Goal: Entertainment & Leisure: Consume media (video, audio)

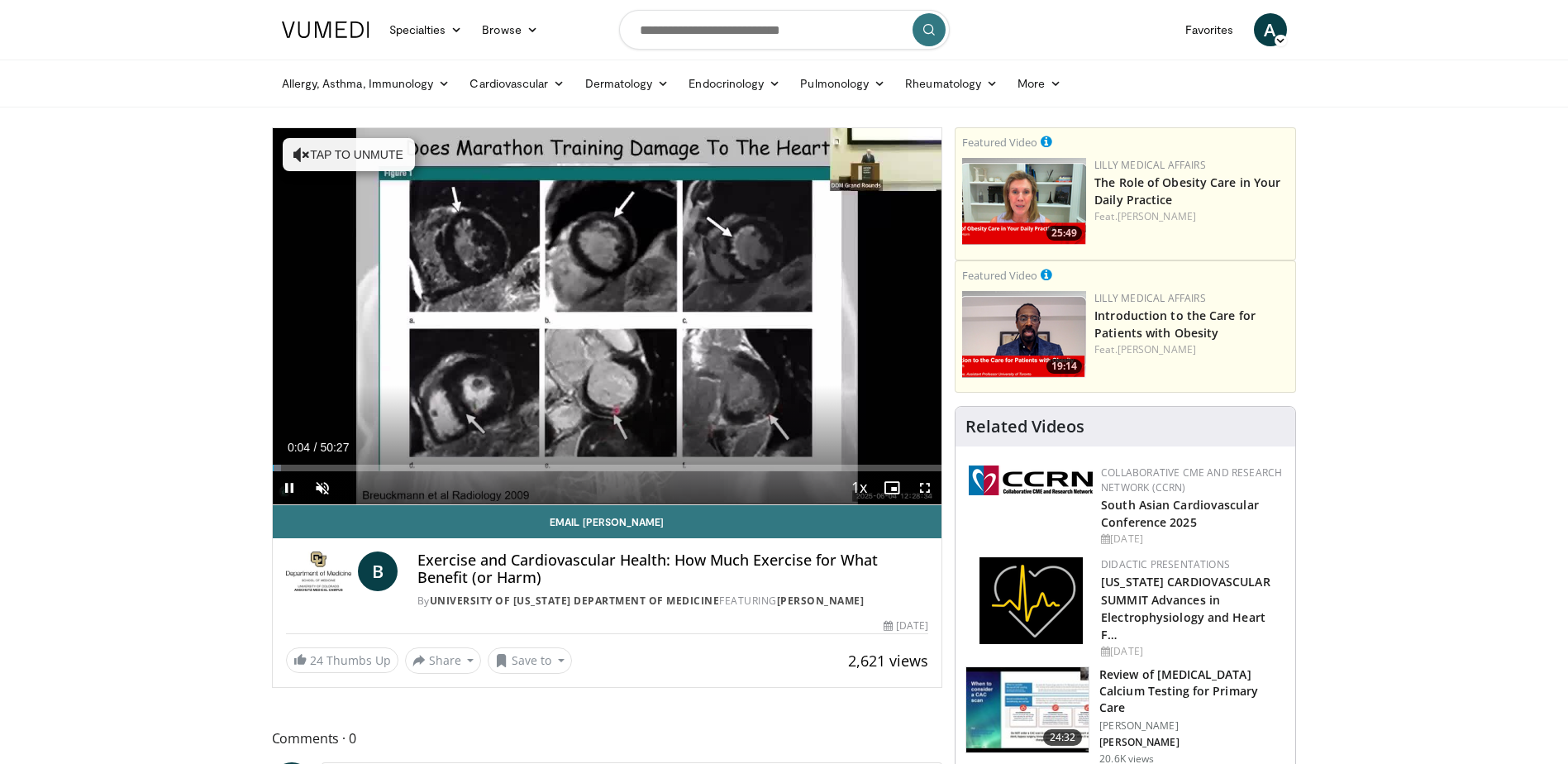
click at [288, 482] on div "10 seconds Tap to unmute" at bounding box center [608, 316] width 670 height 376
click at [288, 484] on span "Video Player" at bounding box center [289, 488] width 33 height 33
click at [289, 492] on span "Video Player" at bounding box center [289, 488] width 33 height 33
click at [323, 489] on span "Video Player" at bounding box center [322, 488] width 33 height 33
click at [289, 483] on span "Video Player" at bounding box center [289, 488] width 33 height 33
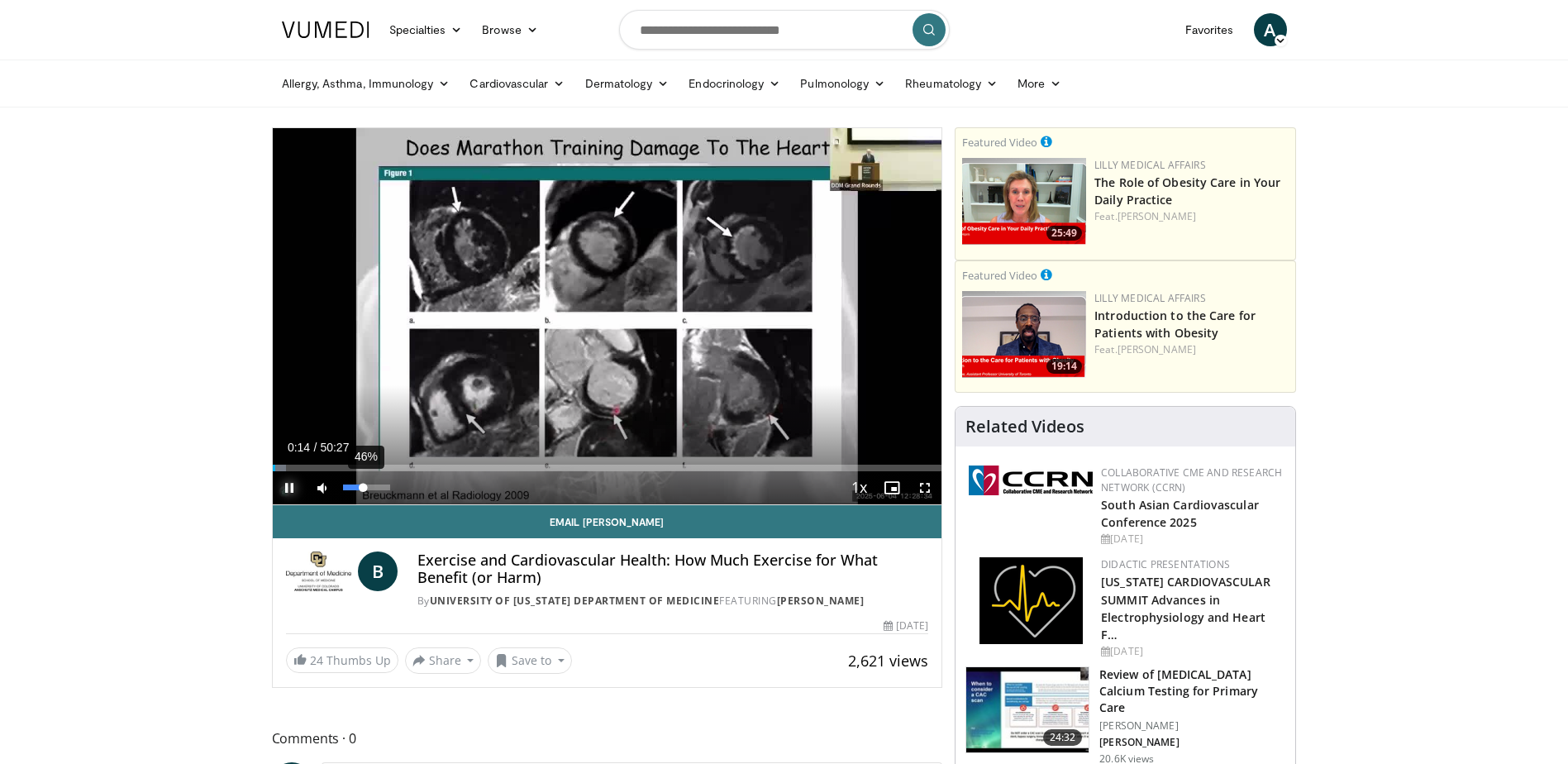
drag, startPoint x: 392, startPoint y: 482, endPoint x: 363, endPoint y: 483, distance: 29.0
click at [363, 484] on div "Volume Level" at bounding box center [353, 487] width 21 height 5
click at [290, 482] on span "Video Player" at bounding box center [289, 488] width 33 height 33
click at [281, 480] on span "Video Player" at bounding box center [289, 488] width 33 height 33
drag, startPoint x: 364, startPoint y: 487, endPoint x: 354, endPoint y: 486, distance: 10.0
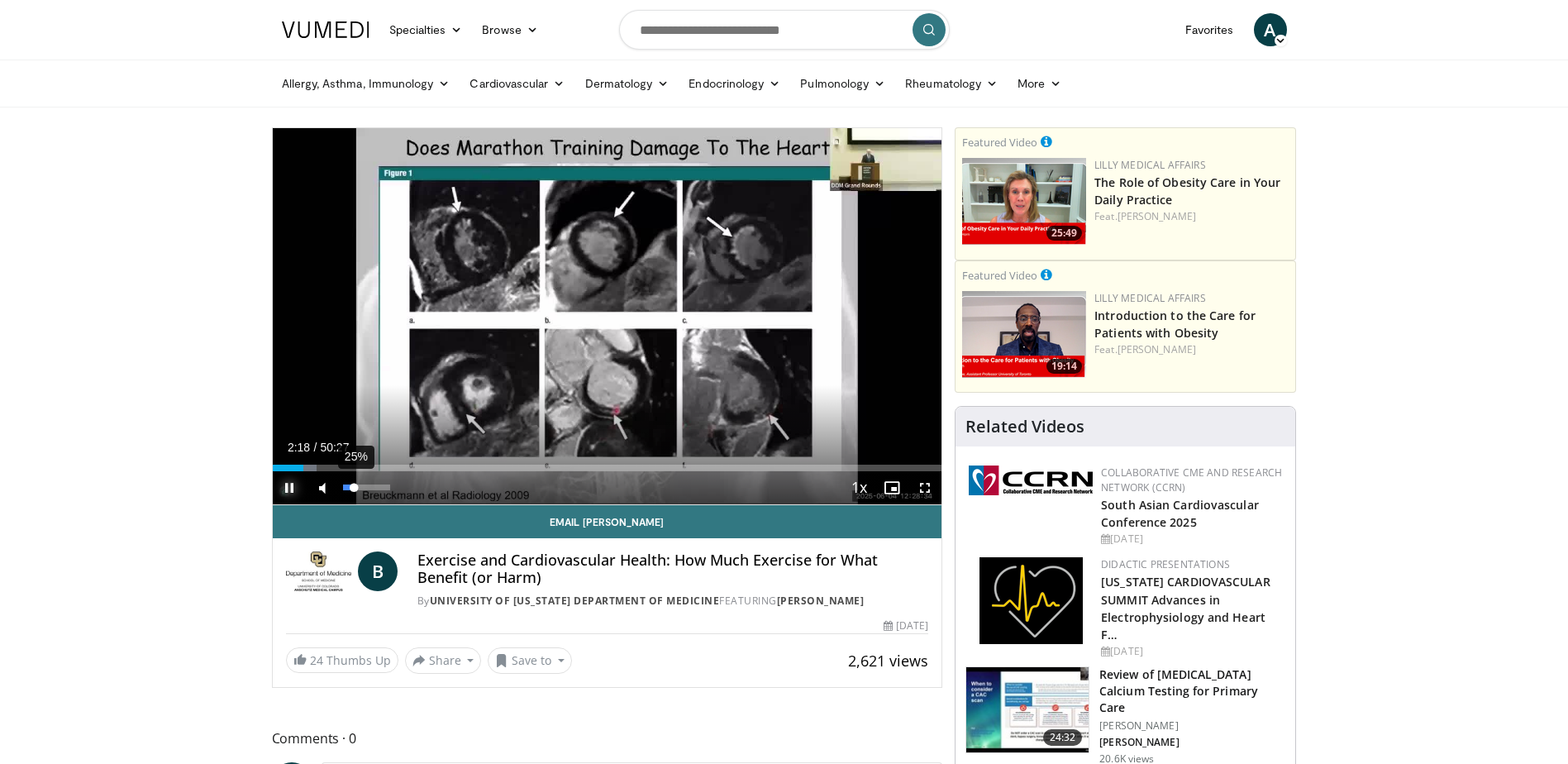
click at [354, 486] on div "Volume Level" at bounding box center [348, 487] width 12 height 5
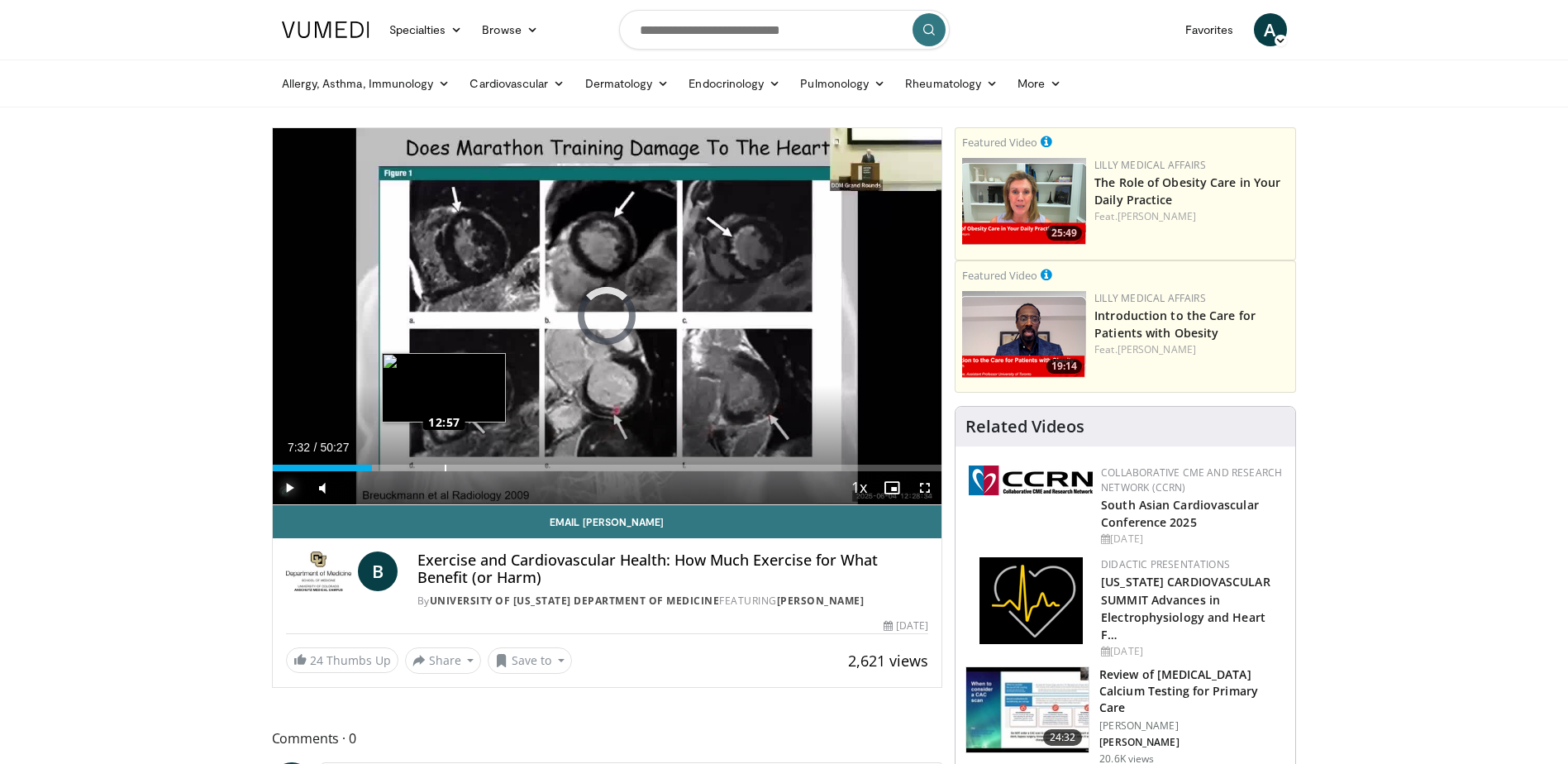
drag, startPoint x: 368, startPoint y: 467, endPoint x: 444, endPoint y: 471, distance: 76.1
click at [444, 471] on div "Loaded : 0.00% 12:53 12:57" at bounding box center [608, 467] width 670 height 6
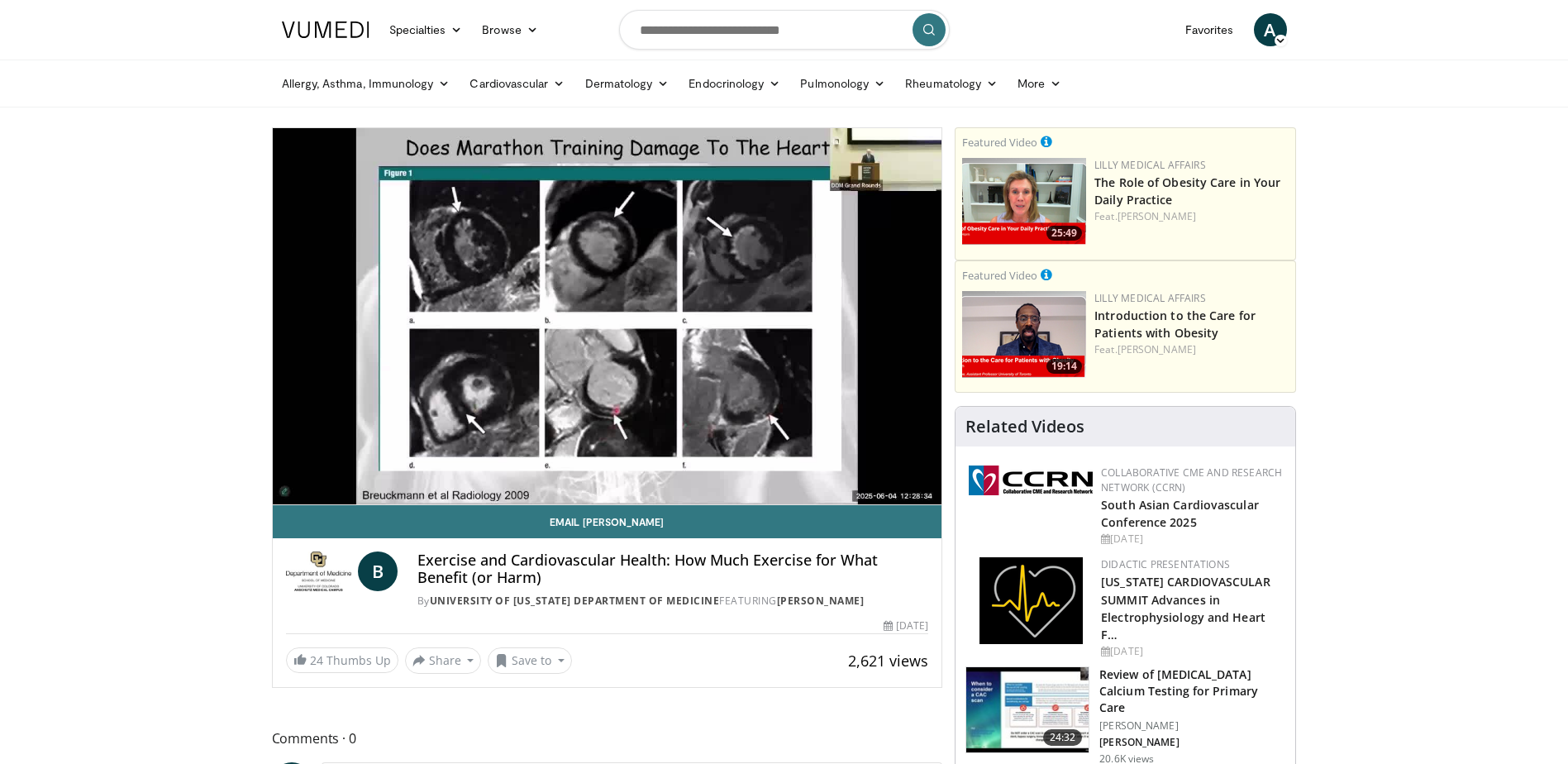
click at [444, 471] on div "10 seconds Tap to unmute" at bounding box center [608, 316] width 670 height 376
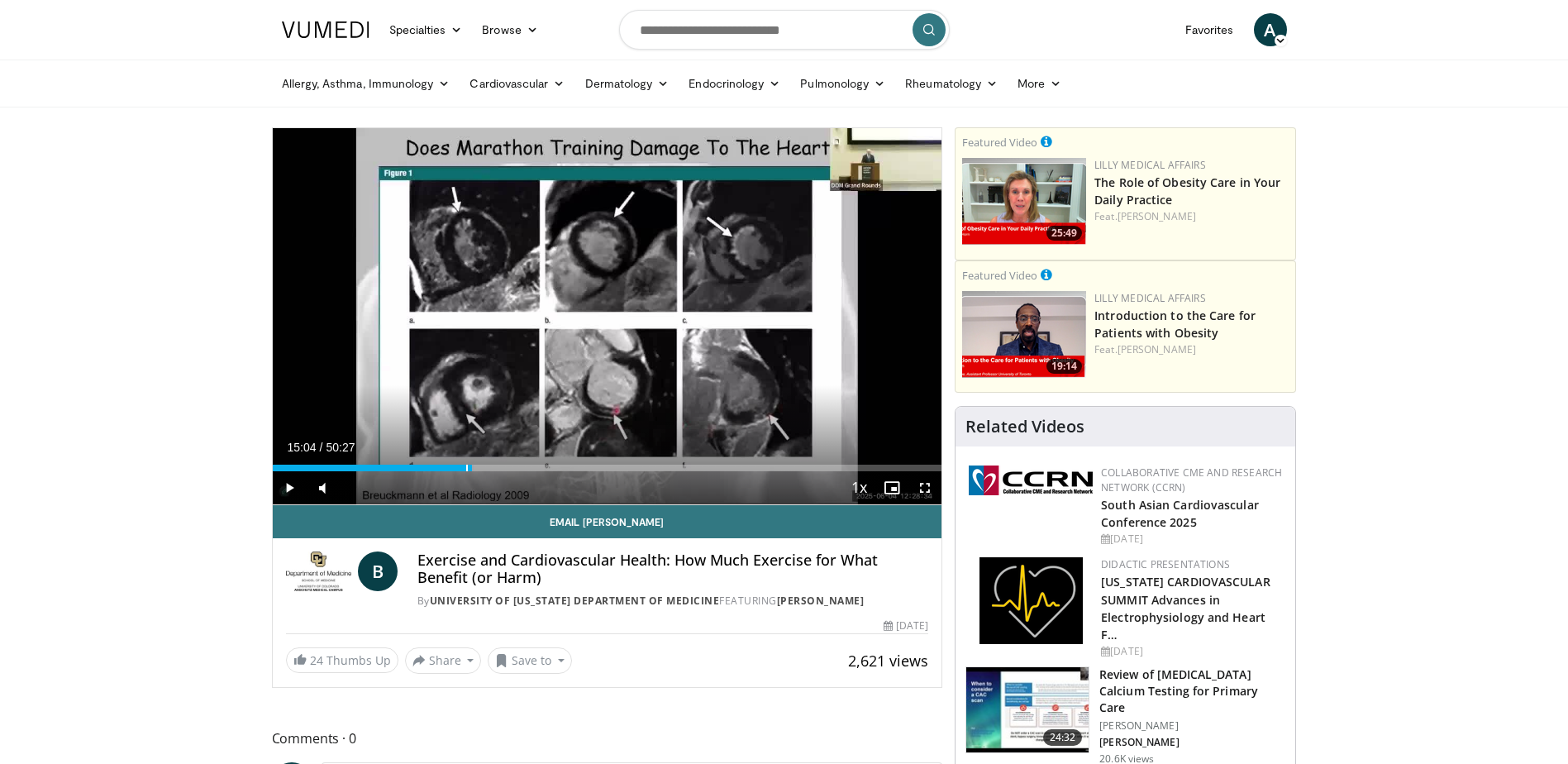
drag, startPoint x: 444, startPoint y: 469, endPoint x: 472, endPoint y: 472, distance: 28.2
click at [472, 472] on div "Current Time 15:04 / Duration 50:27 Play Skip Backward Skip Forward Mute 56% Lo…" at bounding box center [608, 488] width 670 height 33
drag, startPoint x: 475, startPoint y: 469, endPoint x: 508, endPoint y: 469, distance: 33.0
click at [508, 469] on div "Loaded : 35.29% 17:41 17:45" at bounding box center [608, 467] width 670 height 6
drag, startPoint x: 509, startPoint y: 465, endPoint x: 532, endPoint y: 465, distance: 23.0
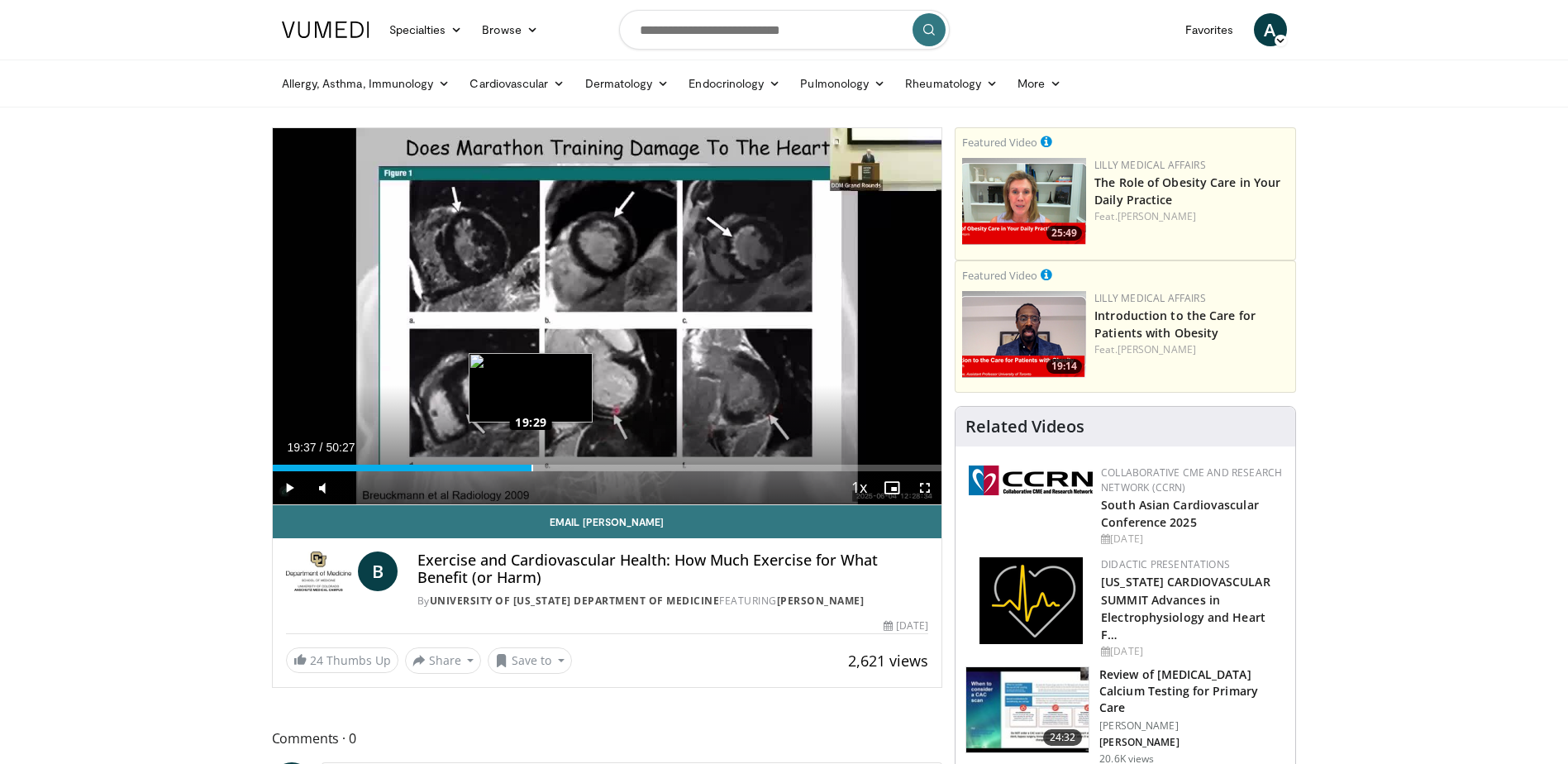
click at [532, 465] on div "Loaded : 38.92% 19:22 19:29" at bounding box center [608, 467] width 670 height 6
click at [527, 466] on div "Loaded : 40.57% 19:11 19:11" at bounding box center [608, 467] width 670 height 6
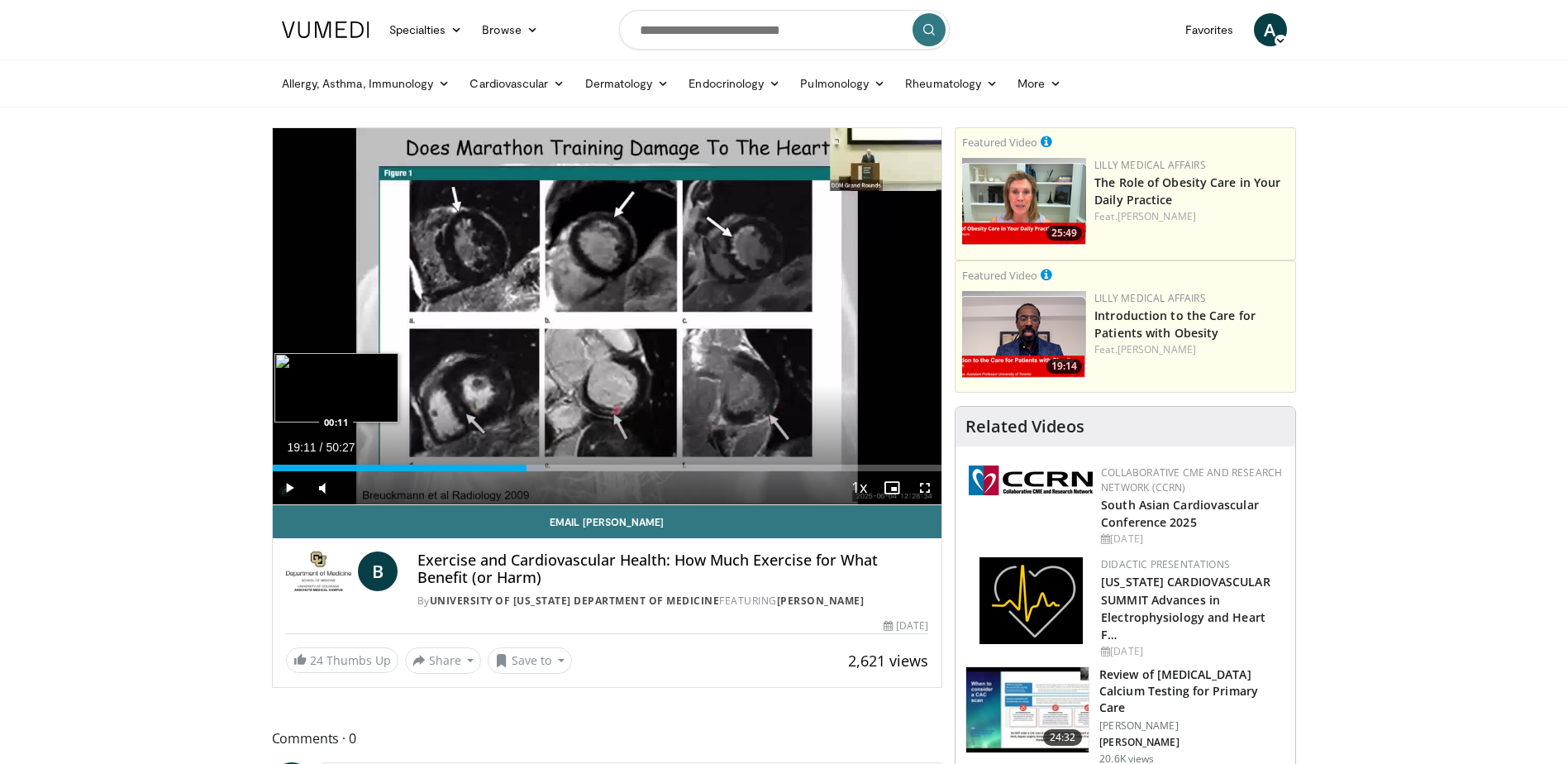
click at [274, 464] on div "Loaded : 40.57% 19:11 00:11" at bounding box center [608, 463] width 670 height 15
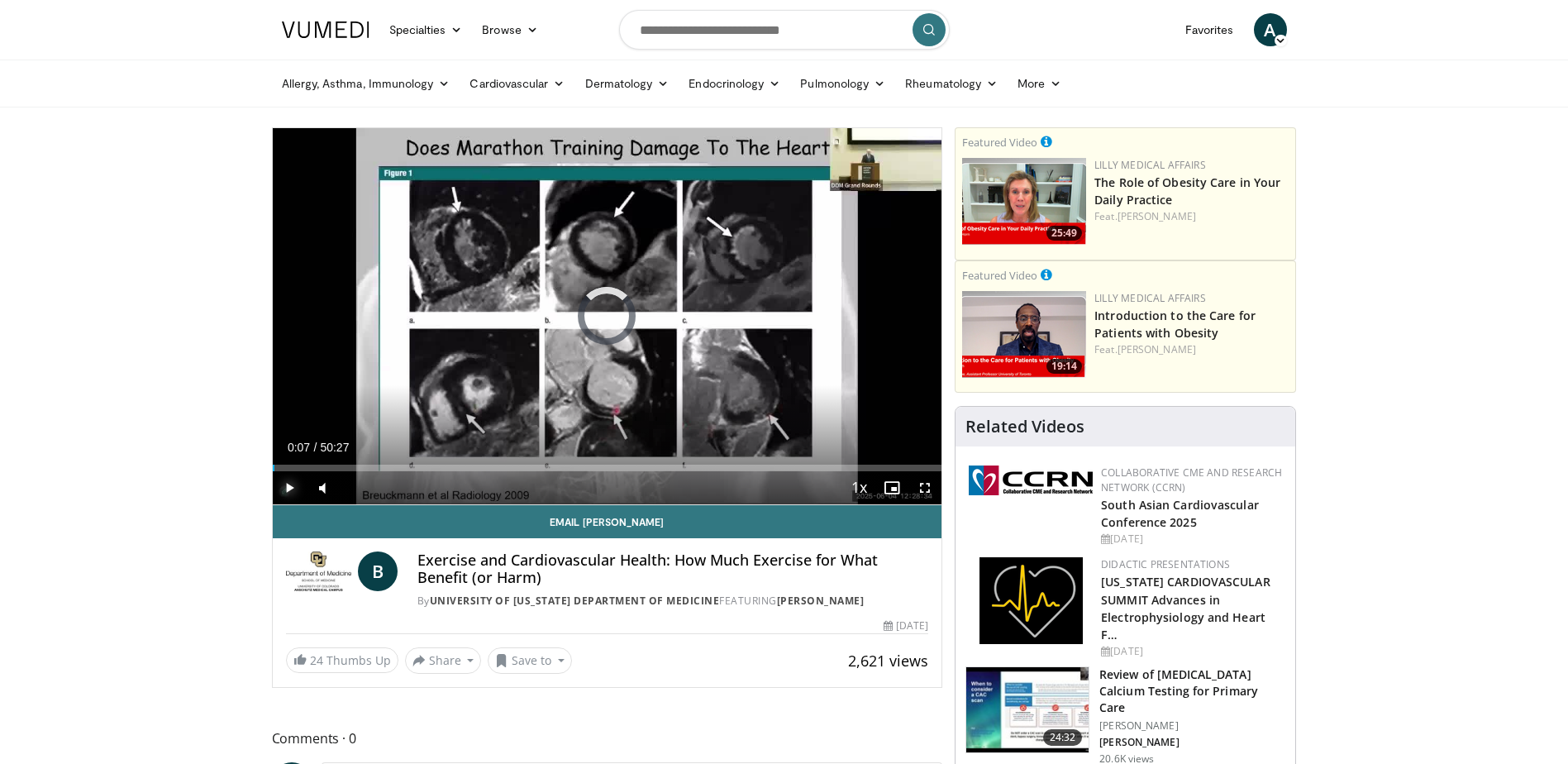
click at [278, 483] on span "Video Player" at bounding box center [289, 488] width 33 height 33
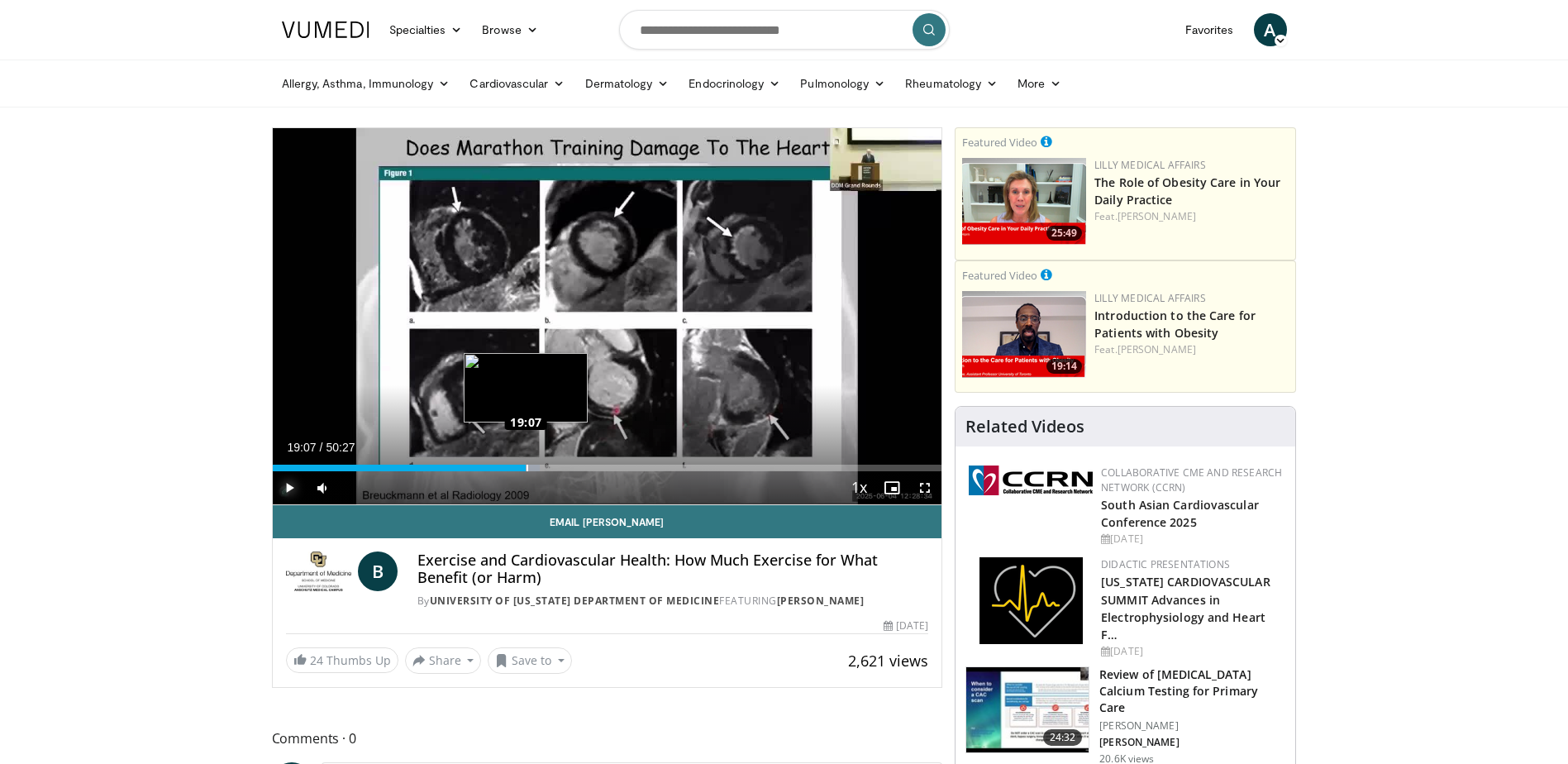
drag, startPoint x: 275, startPoint y: 470, endPoint x: 526, endPoint y: 467, distance: 251.0
click at [526, 467] on div "Loaded : 39.91% 19:07 19:07" at bounding box center [608, 467] width 670 height 6
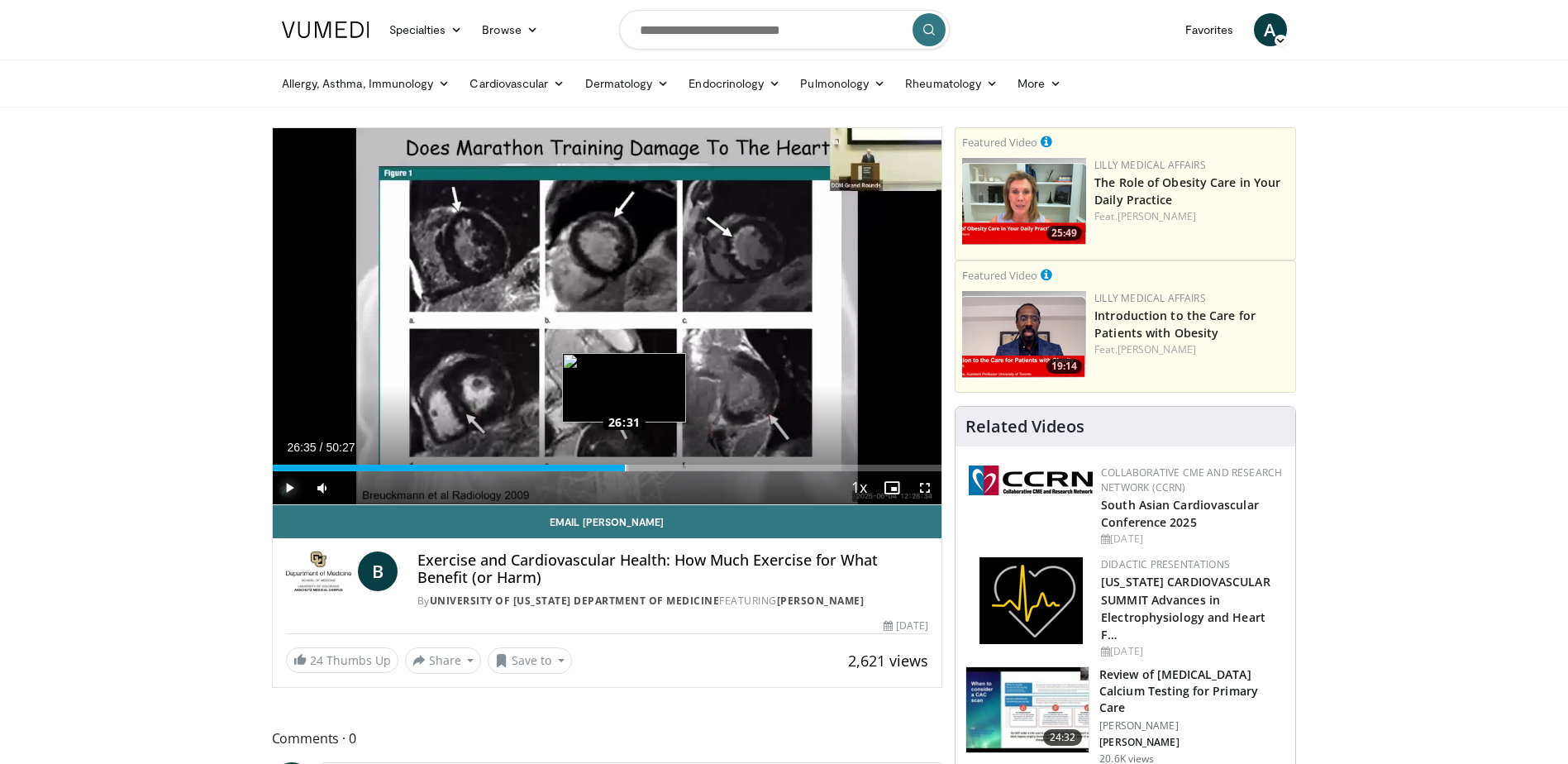
drag, startPoint x: 595, startPoint y: 465, endPoint x: 625, endPoint y: 460, distance: 30.4
click at [625, 460] on div "Loaded : 53.11% 26:35 26:31" at bounding box center [608, 463] width 670 height 15
drag, startPoint x: 625, startPoint y: 460, endPoint x: 665, endPoint y: 460, distance: 40.0
click at [665, 460] on video-js "**********" at bounding box center [608, 317] width 670 height 377
drag, startPoint x: 626, startPoint y: 466, endPoint x: 678, endPoint y: 466, distance: 52.0
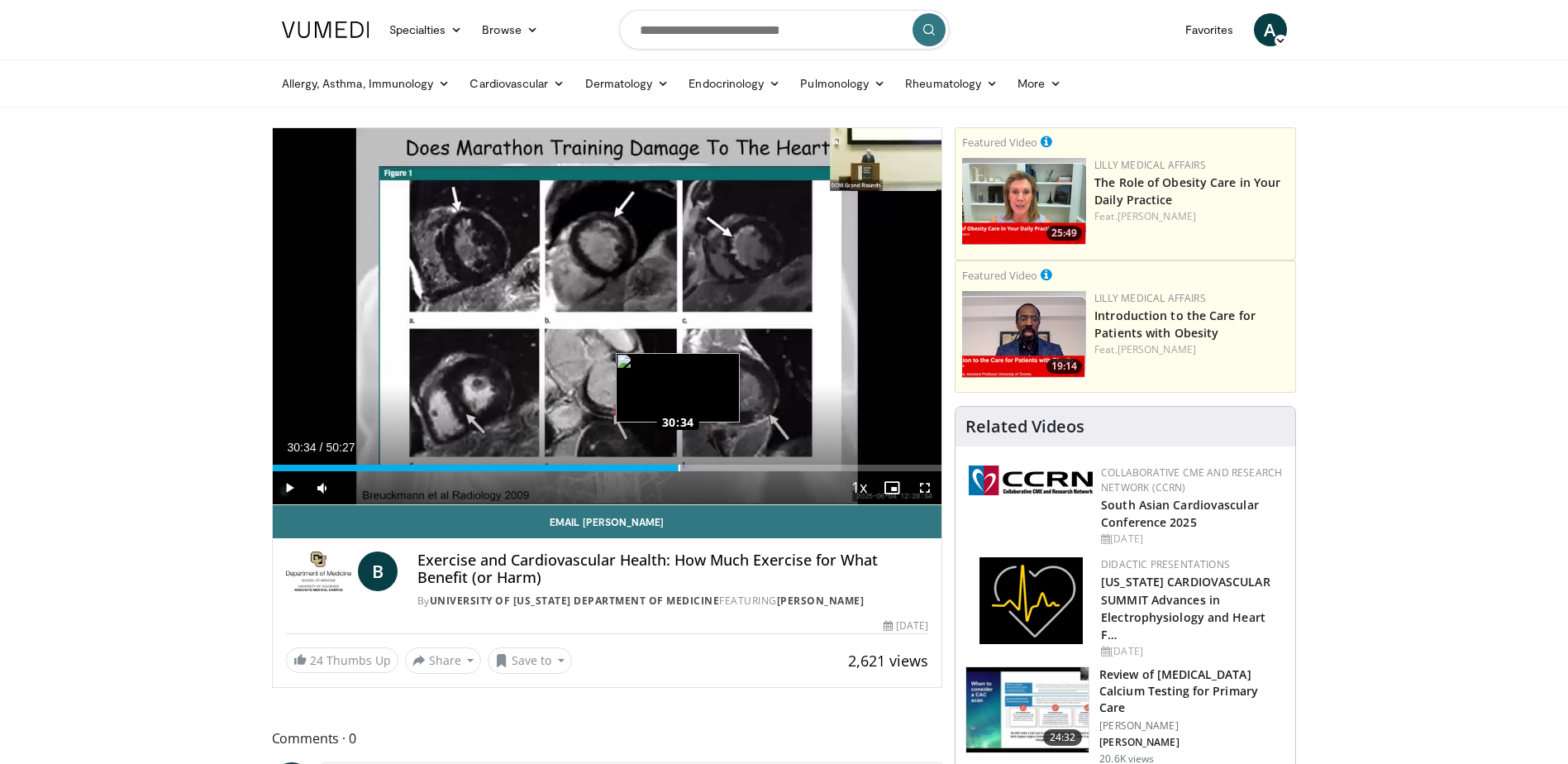
click at [678, 466] on div "Loaded : 62.67% 30:34 30:34" at bounding box center [608, 467] width 670 height 6
